Goal: Task Accomplishment & Management: Manage account settings

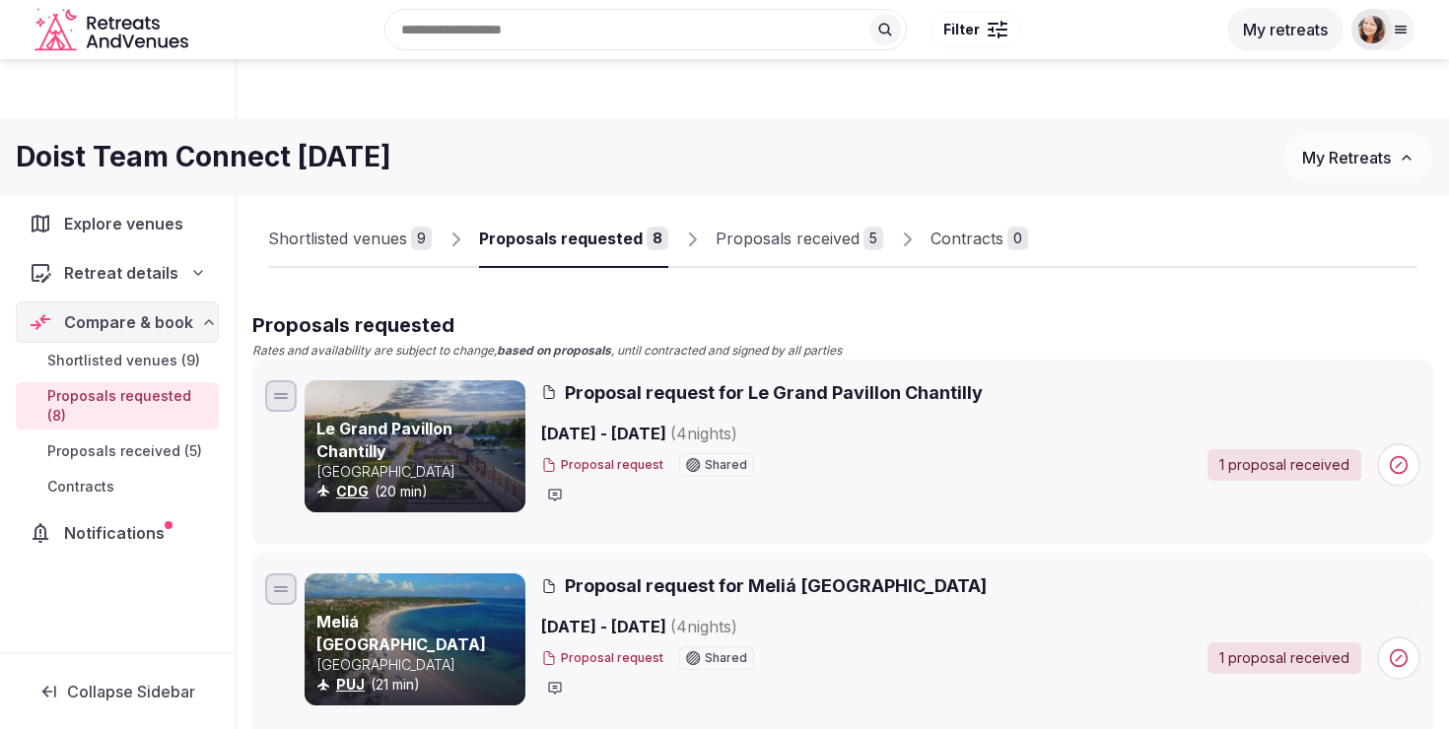
scroll to position [1043, 0]
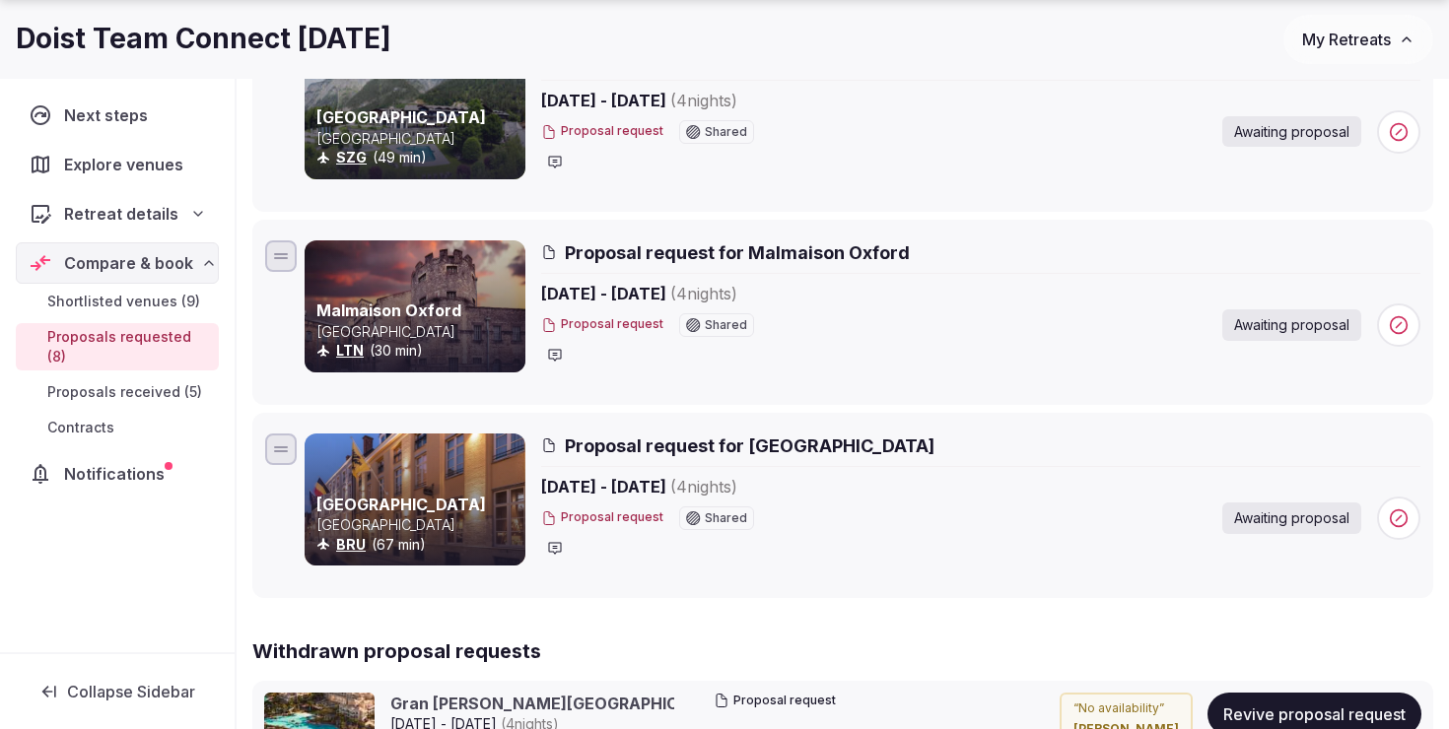
scroll to position [1379, 0]
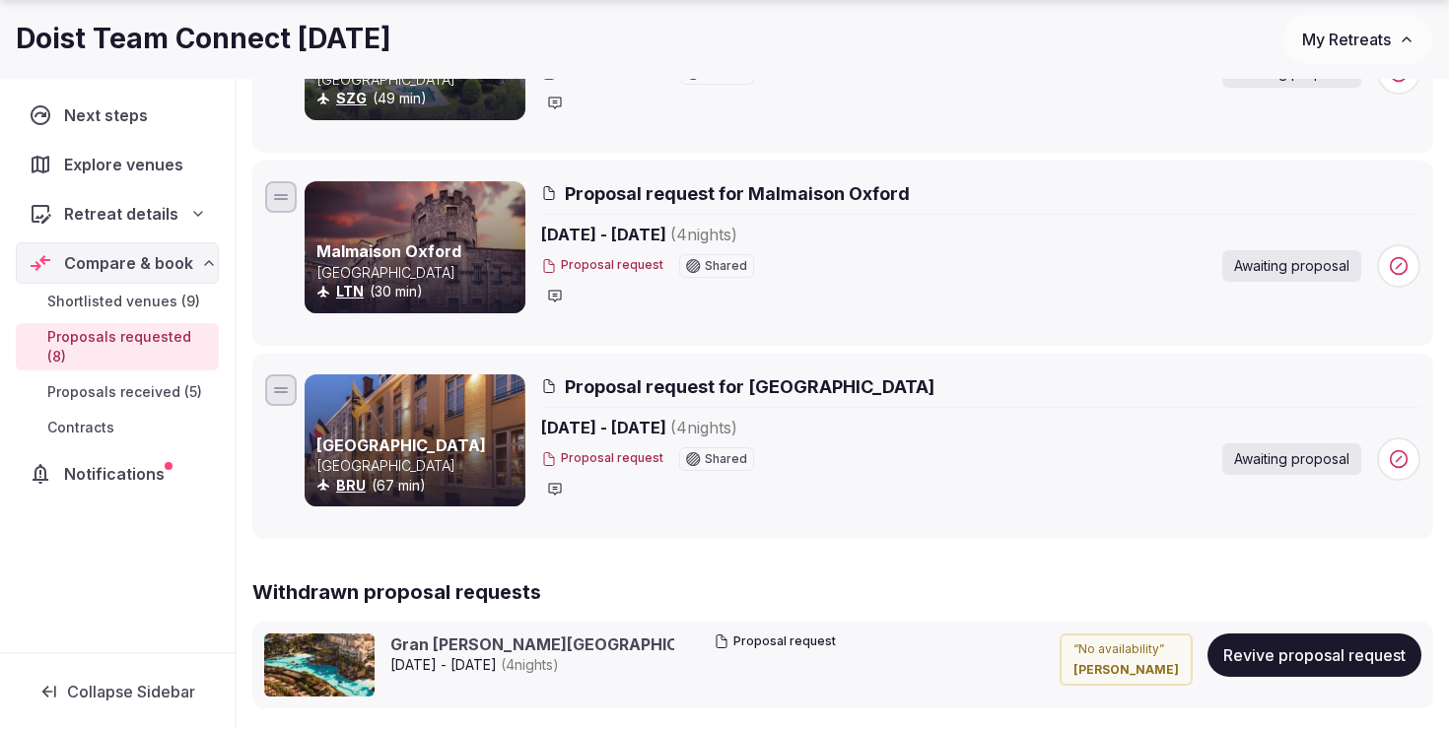
click at [1408, 465] on span at bounding box center [1398, 459] width 43 height 43
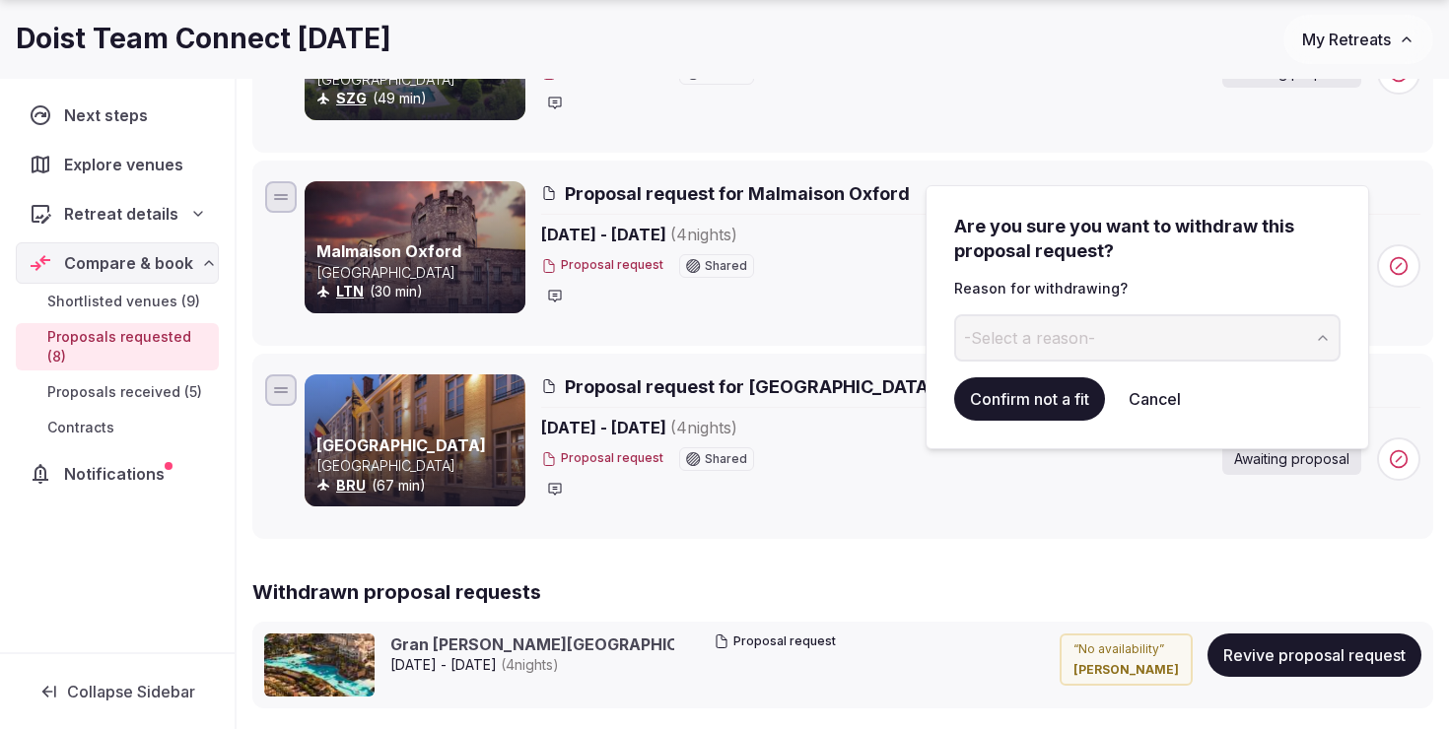
click at [1228, 332] on button "-Select a reason-" at bounding box center [1147, 337] width 386 height 47
type input "**********"
click at [1043, 404] on button "Confirm not a fit" at bounding box center [1029, 399] width 151 height 43
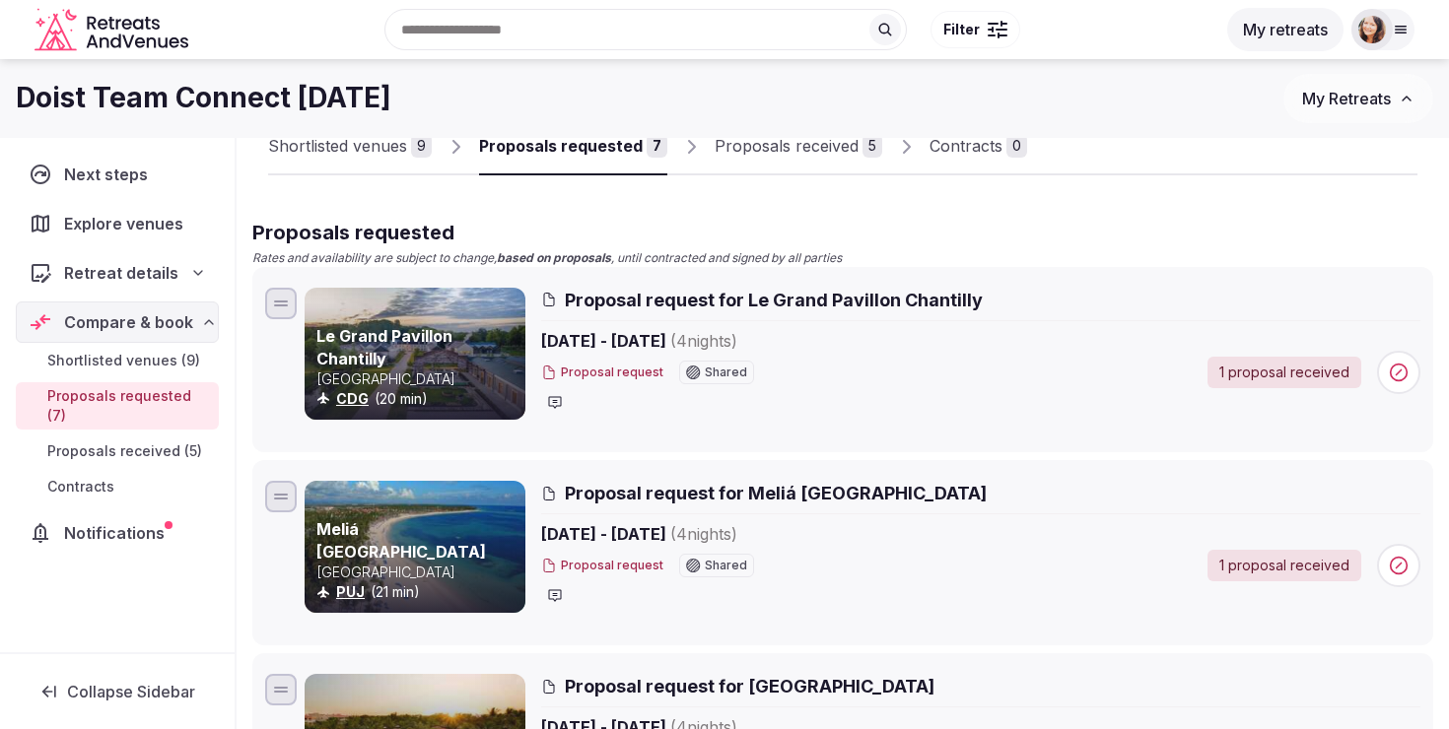
scroll to position [31, 0]
